Goal: Information Seeking & Learning: Learn about a topic

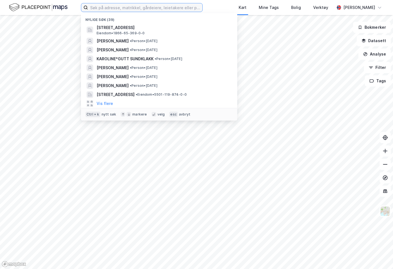
click at [123, 9] on input at bounding box center [145, 7] width 114 height 8
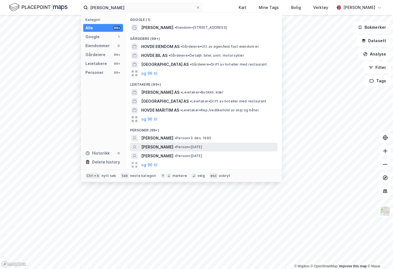
click at [173, 146] on span "MARIANNE HOVDE" at bounding box center [157, 147] width 32 height 7
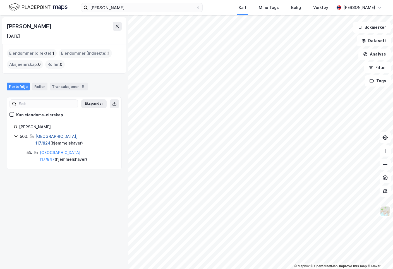
click at [51, 138] on link "Tromsø, 117/824" at bounding box center [56, 139] width 42 height 11
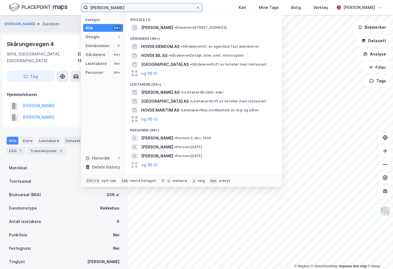
drag, startPoint x: 108, startPoint y: 7, endPoint x: 49, endPoint y: 3, distance: 58.7
click at [50, 3] on div "Marianne Hovde Kategori Alle 99+ Google 1 Eiendommer 0 Gårdeiere 99+ Leietakere…" at bounding box center [196, 7] width 393 height 15
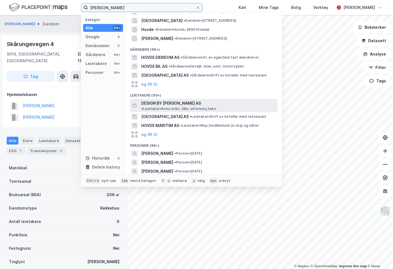
scroll to position [21, 0]
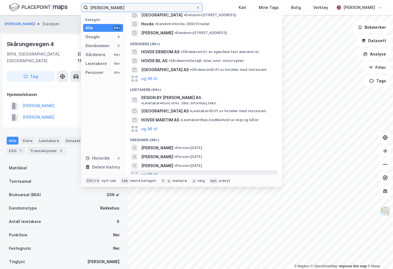
type input "Hovde Stavem"
click at [153, 171] on button "og 96 til" at bounding box center [149, 174] width 16 height 7
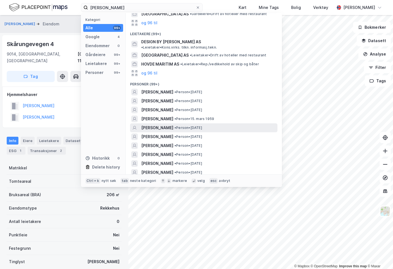
scroll to position [49, 0]
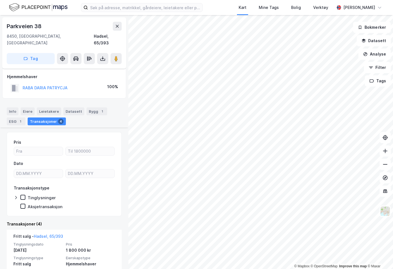
scroll to position [56, 0]
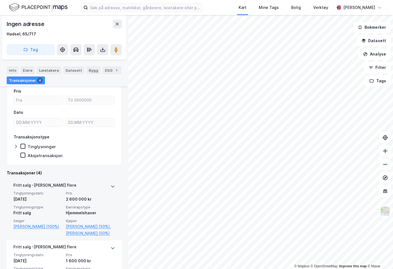
scroll to position [84, 0]
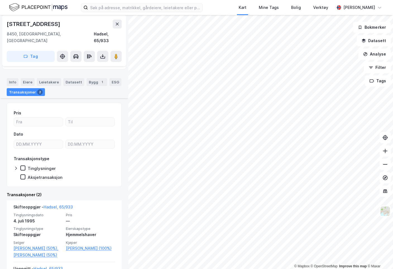
scroll to position [56, 0]
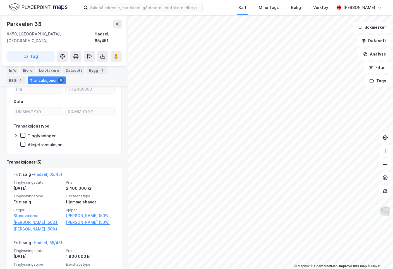
scroll to position [84, 0]
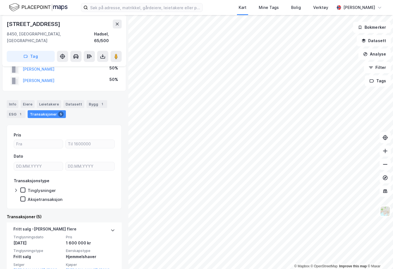
scroll to position [28, 0]
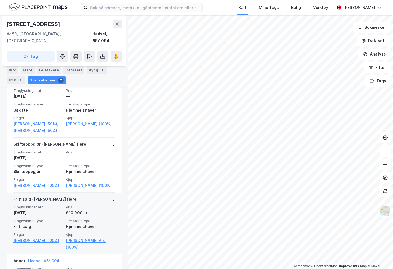
scroll to position [335, 0]
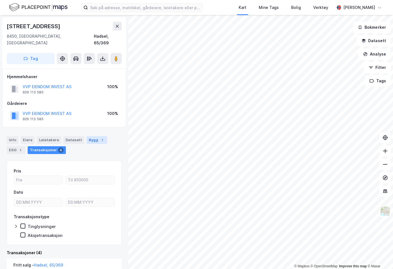
click at [90, 136] on div "Bygg 1" at bounding box center [96, 140] width 21 height 8
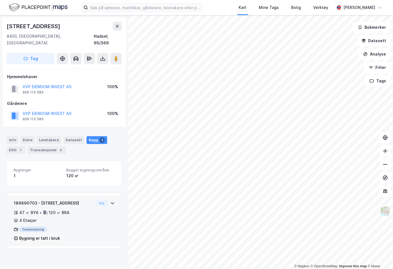
click at [88, 209] on div "47 ㎡ BYA • 120 ㎡ BRA • 4 Etasjer" at bounding box center [53, 216] width 79 height 15
